Goal: Check status: Check status

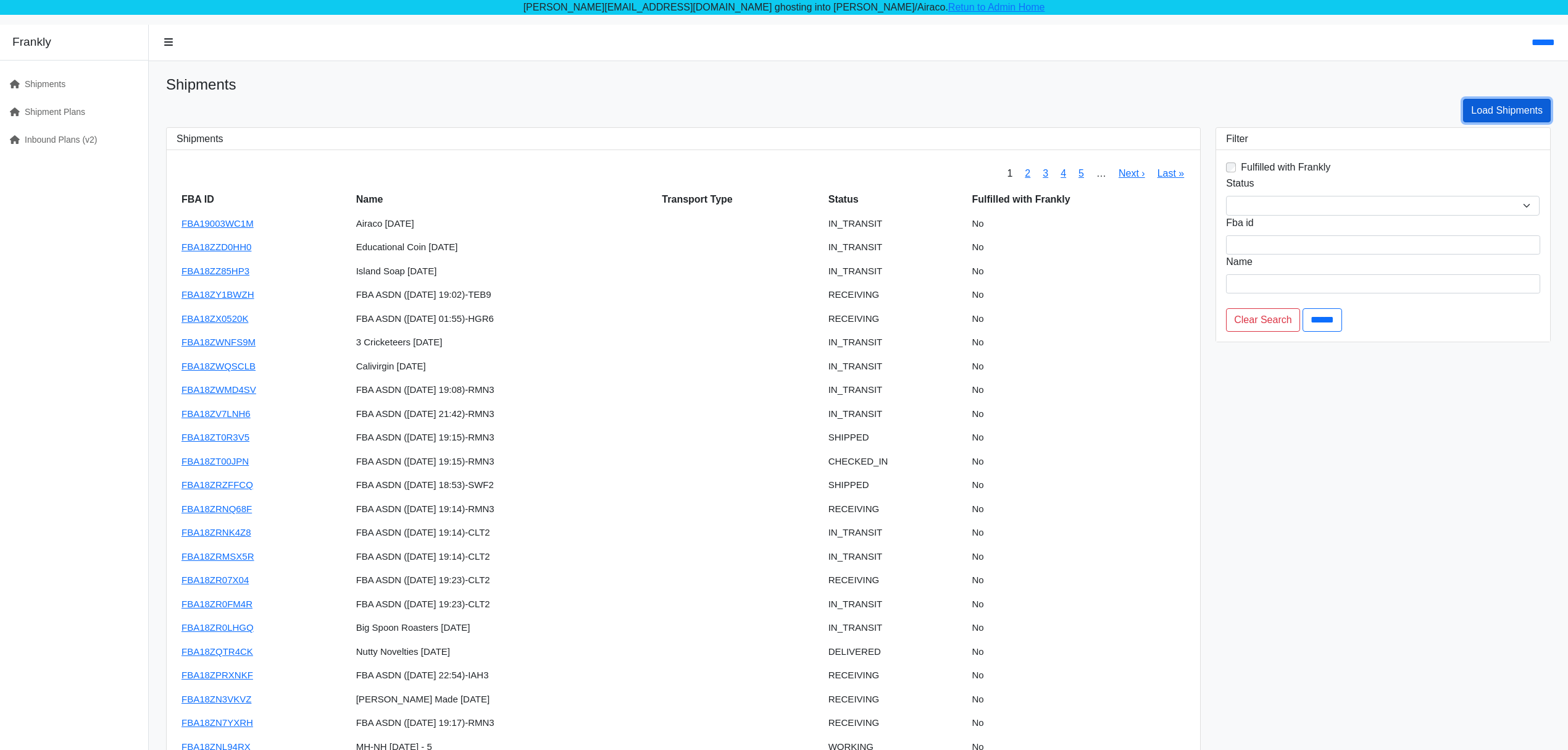
click at [1490, 102] on link "Load Shipments" at bounding box center [1506, 111] width 88 height 24
click at [1387, 443] on div "**********" at bounding box center [1383, 472] width 350 height 690
